Goal: Information Seeking & Learning: Learn about a topic

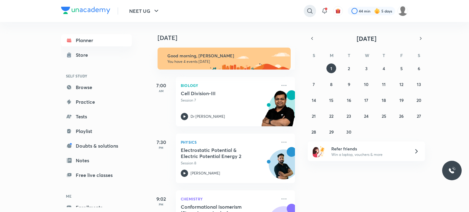
click at [312, 11] on icon at bounding box center [309, 10] width 7 height 7
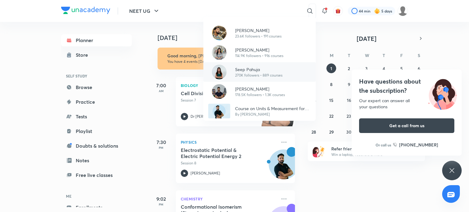
click at [244, 65] on div "Seep Pahuja 270K followers • 889 courses" at bounding box center [260, 72] width 112 height 20
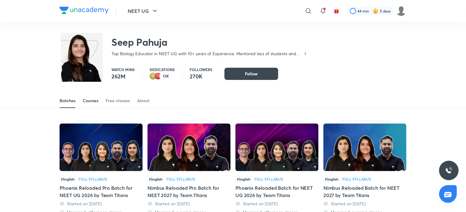
click at [88, 94] on link "Courses" at bounding box center [91, 101] width 16 height 15
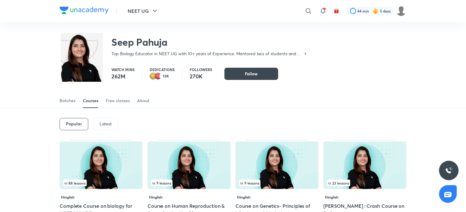
click at [105, 124] on p "Latest" at bounding box center [106, 124] width 12 height 5
click at [169, 167] on img at bounding box center [189, 166] width 83 height 48
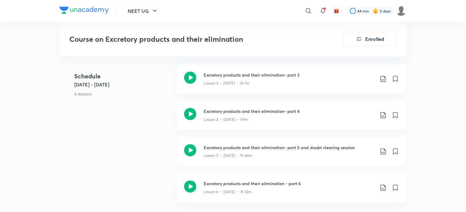
scroll to position [440, 0]
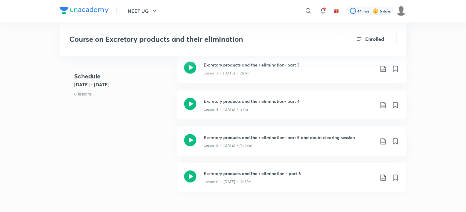
click at [202, 173] on div "Excretory products and their elimination - part 6 Lesson 6 • [DATE] • 1h 32m" at bounding box center [292, 177] width 230 height 29
